Goal: Navigation & Orientation: Go to known website

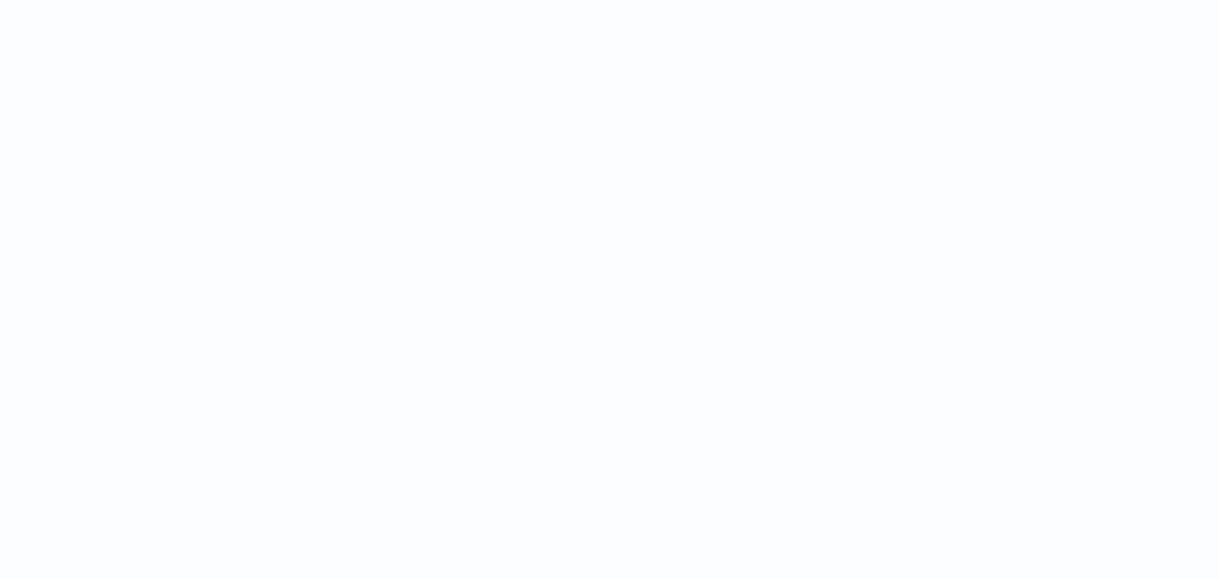
click at [723, 0] on html at bounding box center [609, 0] width 1219 height 0
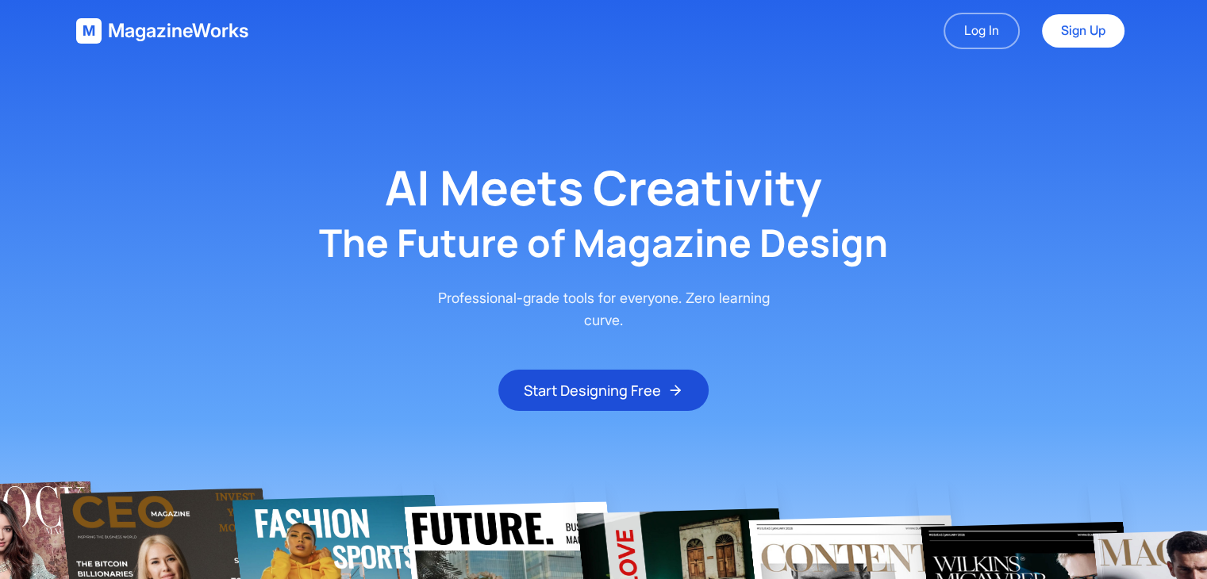
click at [812, 100] on main "AI Meets Creativity The Future of Magazine Design Professional-grade tools for …" at bounding box center [603, 236] width 1207 height 349
click at [438, 128] on main "AI Meets Creativity The Future of Magazine Design Professional-grade tools for …" at bounding box center [603, 236] width 1207 height 349
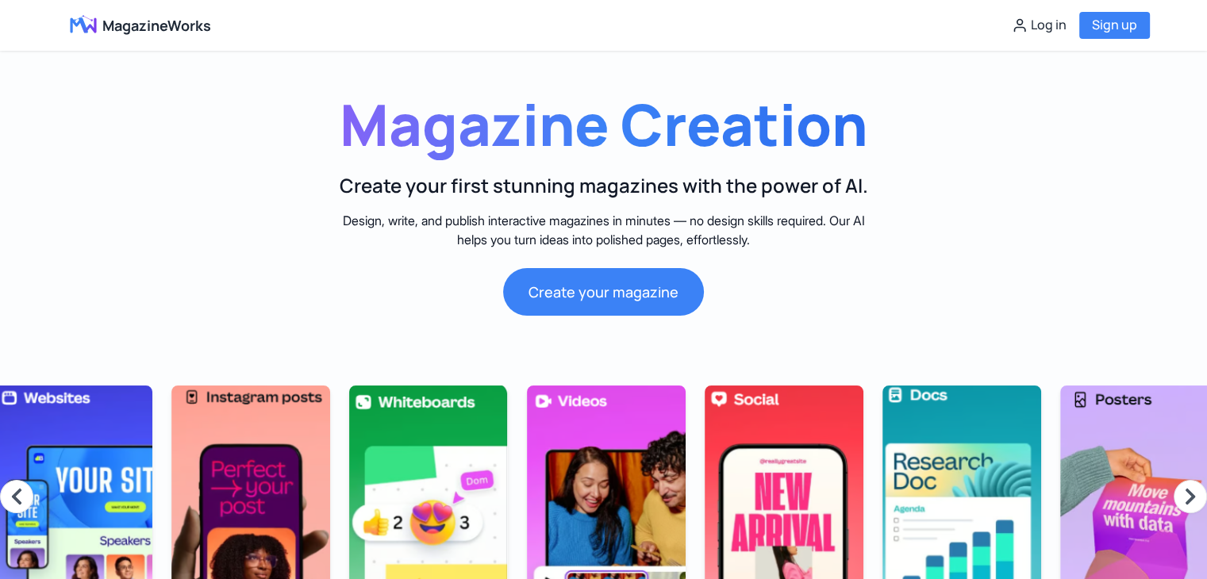
scroll to position [0, 1799]
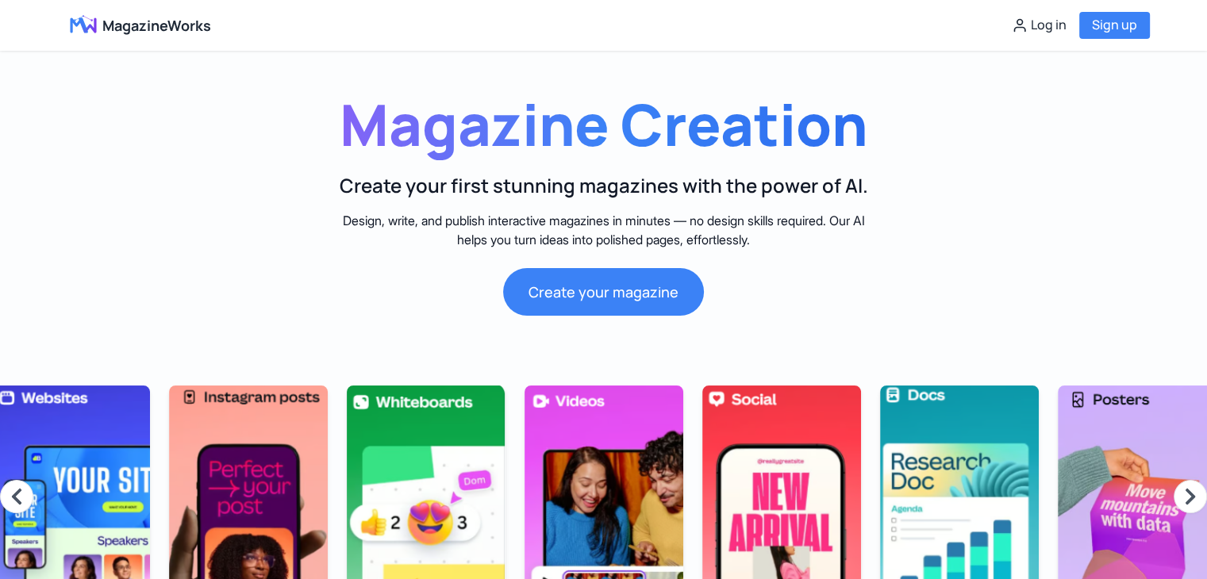
click at [60, 213] on section "Magazine Creation Create your first stunning magazines with the power of AI. De…" at bounding box center [603, 199] width 1207 height 233
click at [465, 105] on h1 "Magazine Creation" at bounding box center [603, 124] width 787 height 71
